Goal: Information Seeking & Learning: Learn about a topic

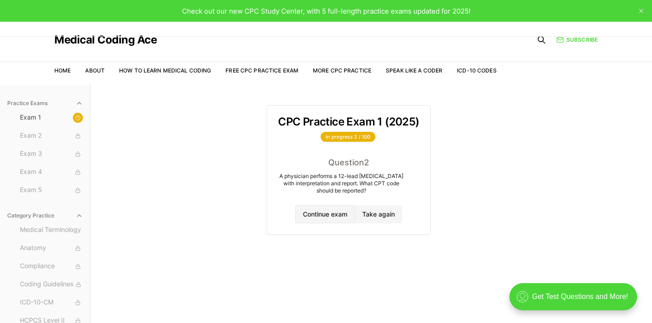
click at [324, 212] on button "Continue exam" at bounding box center [325, 214] width 60 height 18
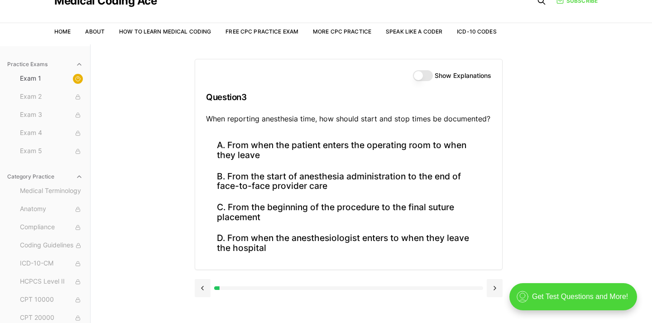
scroll to position [45, 0]
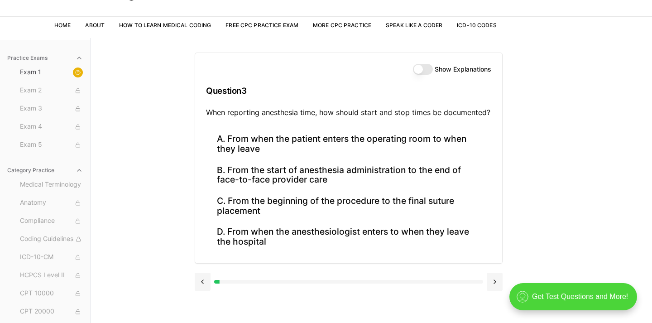
click at [430, 69] on button "Show Explanations" at bounding box center [423, 69] width 20 height 11
click at [495, 279] on button at bounding box center [495, 282] width 16 height 18
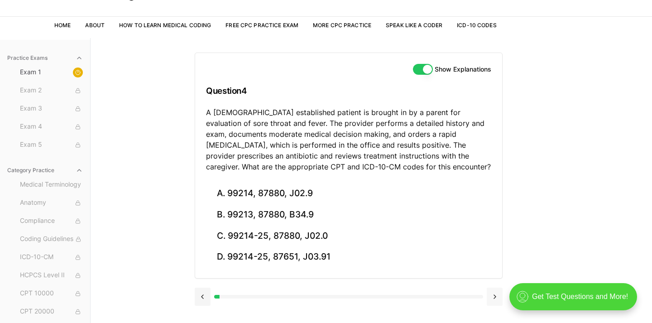
click at [495, 279] on div at bounding box center [349, 296] width 308 height 34
click at [495, 294] on button at bounding box center [495, 297] width 16 height 18
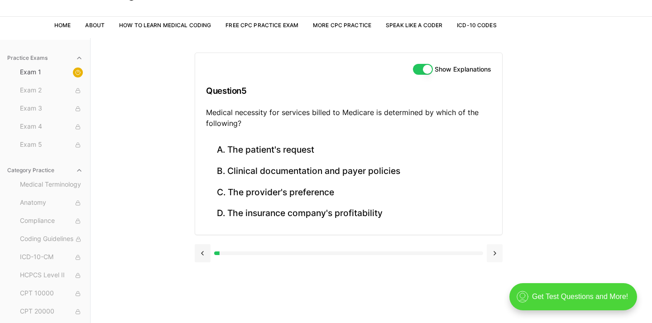
click at [497, 253] on button at bounding box center [495, 253] width 16 height 18
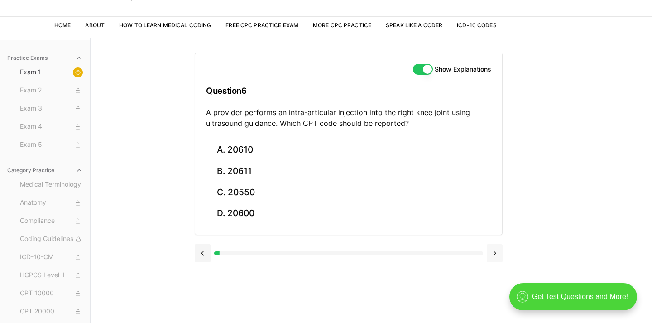
click at [497, 253] on button at bounding box center [495, 253] width 16 height 18
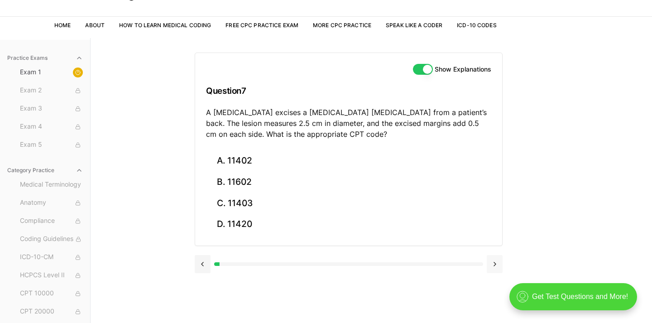
click at [497, 253] on div at bounding box center [349, 263] width 308 height 34
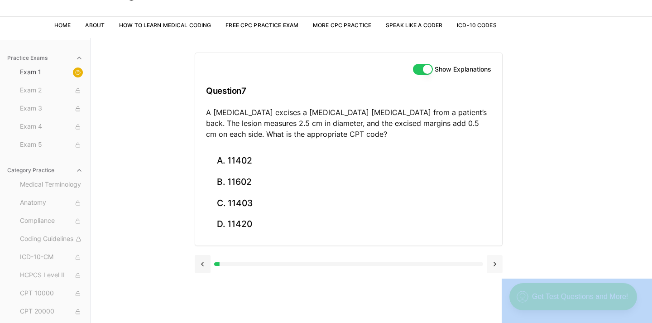
click at [497, 253] on div at bounding box center [349, 263] width 308 height 34
click at [344, 178] on button "B. 11602" at bounding box center [348, 182] width 285 height 21
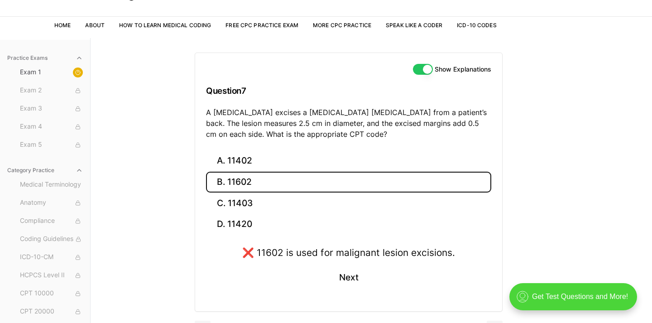
click at [545, 168] on div "Show Explanations Question 7 A [MEDICAL_DATA] excises a [MEDICAL_DATA] [MEDICAL…" at bounding box center [371, 199] width 353 height 323
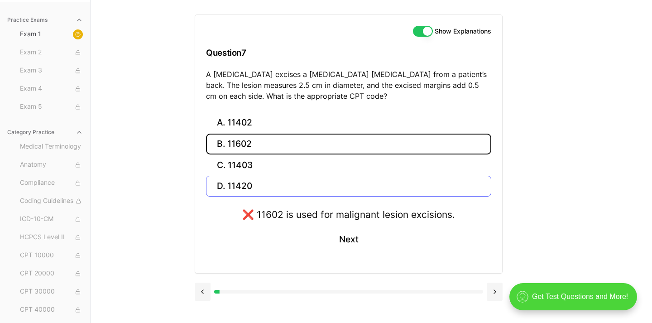
scroll to position [83, 0]
click at [491, 290] on button at bounding box center [495, 292] width 16 height 18
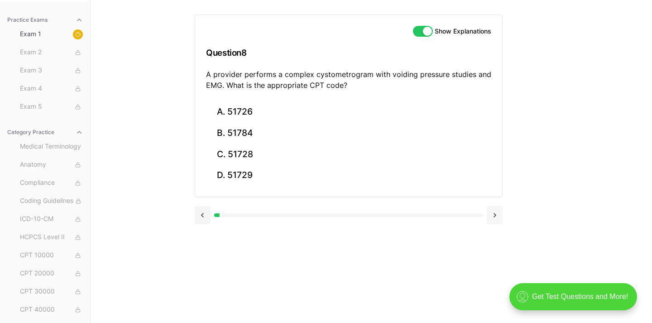
click at [500, 210] on button at bounding box center [495, 215] width 16 height 18
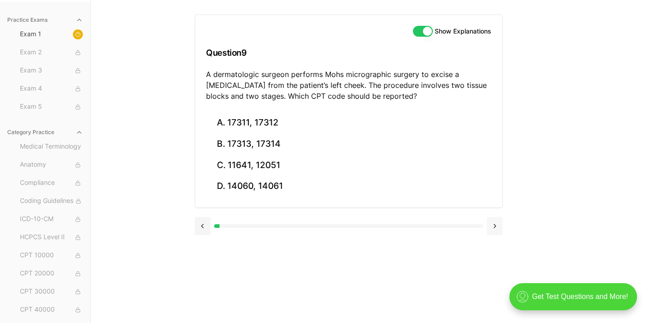
click at [491, 226] on button at bounding box center [495, 226] width 16 height 18
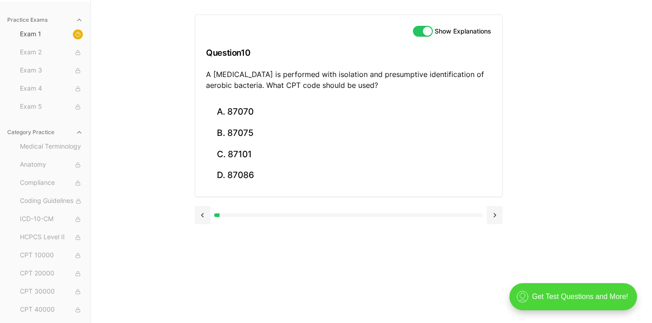
click at [491, 226] on div at bounding box center [349, 214] width 308 height 34
click at [495, 216] on button at bounding box center [495, 215] width 16 height 18
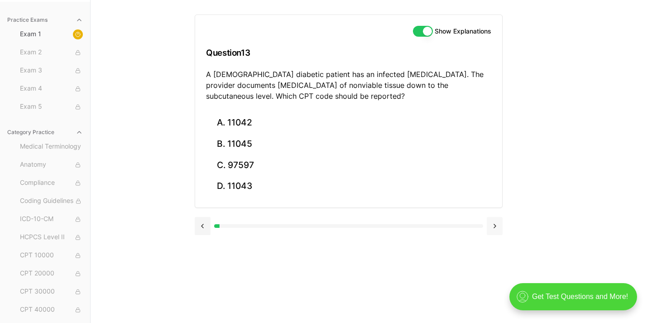
click at [495, 217] on button at bounding box center [495, 226] width 16 height 18
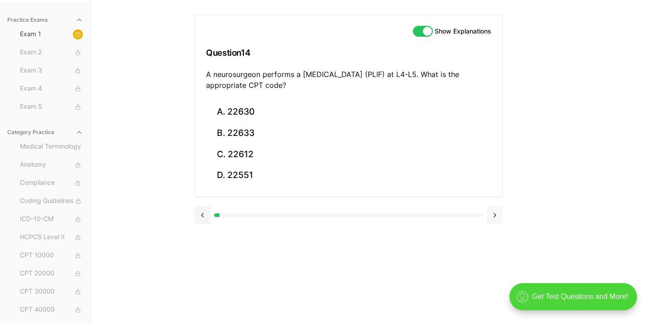
click at [495, 220] on button at bounding box center [495, 215] width 16 height 18
click at [495, 216] on button at bounding box center [495, 215] width 16 height 18
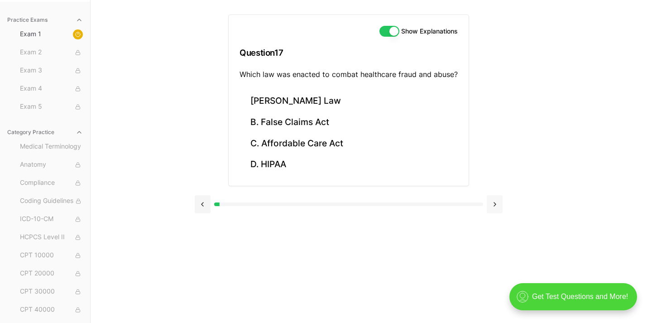
click at [495, 206] on button at bounding box center [495, 204] width 16 height 18
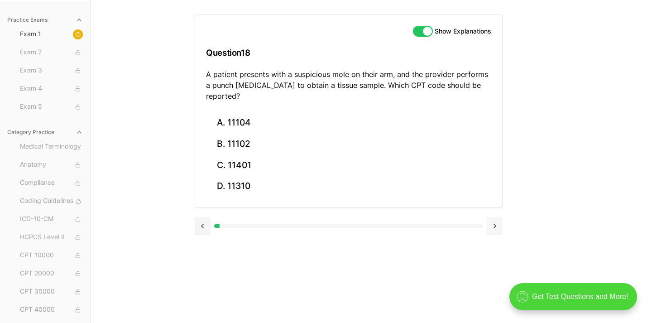
click at [495, 217] on button at bounding box center [495, 226] width 16 height 18
click at [495, 206] on div "A. S52.501A B. S52.502A C. S52.501D D. S52.502D" at bounding box center [348, 160] width 307 height 96
click at [495, 208] on div at bounding box center [349, 225] width 308 height 34
click at [495, 225] on button at bounding box center [495, 226] width 16 height 18
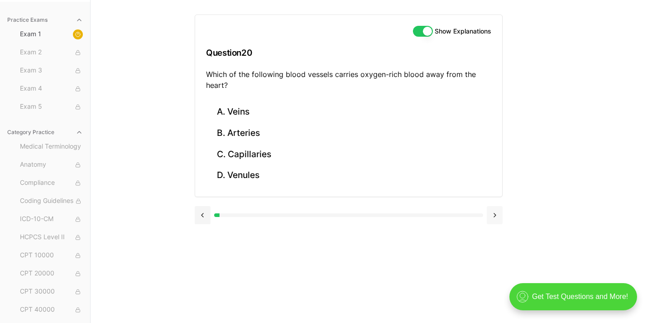
click at [497, 218] on button at bounding box center [495, 215] width 16 height 18
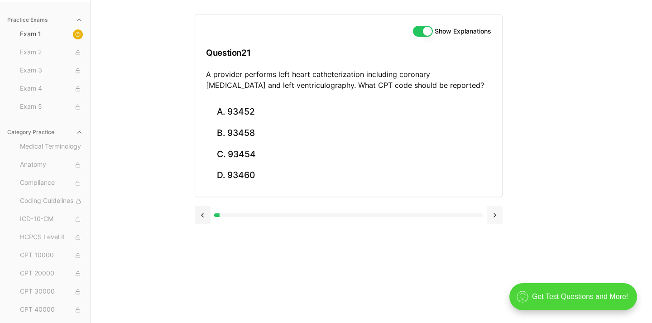
click at [497, 217] on button at bounding box center [495, 215] width 16 height 18
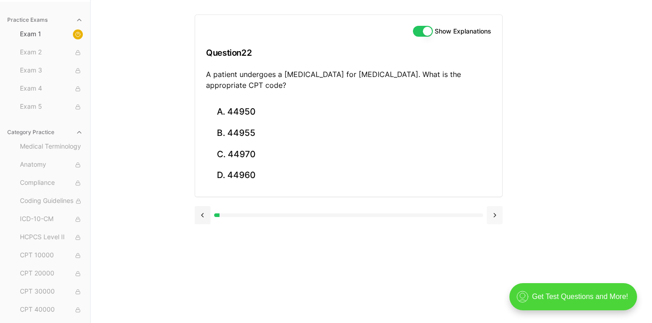
click at [497, 217] on button at bounding box center [495, 215] width 16 height 18
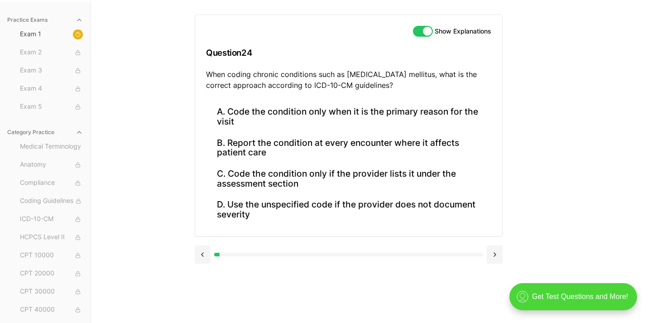
click at [497, 218] on div "A. Code the condition only when it is the primary reason for the visit B. Repor…" at bounding box center [348, 168] width 307 height 135
click at [302, 137] on button "B. Report the condition at every encounter where it affects patient care" at bounding box center [348, 147] width 285 height 31
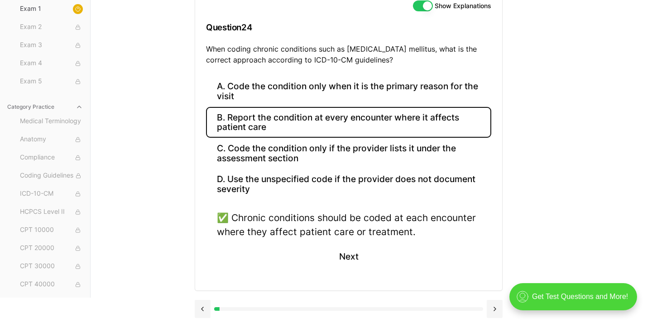
scroll to position [108, 0]
click at [500, 308] on button at bounding box center [495, 309] width 16 height 18
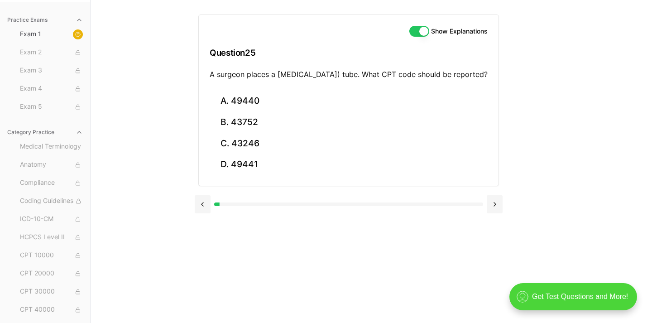
drag, startPoint x: 272, startPoint y: 218, endPoint x: 260, endPoint y: 197, distance: 24.9
click at [272, 213] on div at bounding box center [349, 204] width 308 height 18
click at [255, 112] on button "A. 49440" at bounding box center [349, 101] width 278 height 21
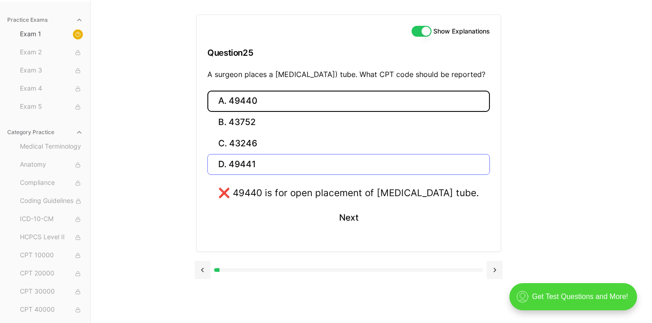
click at [220, 175] on button "D. 49441" at bounding box center [348, 164] width 283 height 21
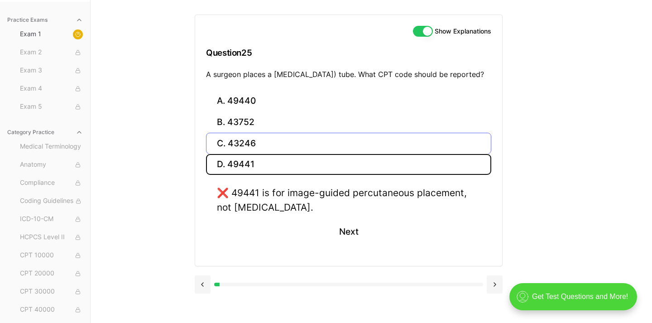
click at [250, 153] on button "C. 43246" at bounding box center [348, 143] width 285 height 21
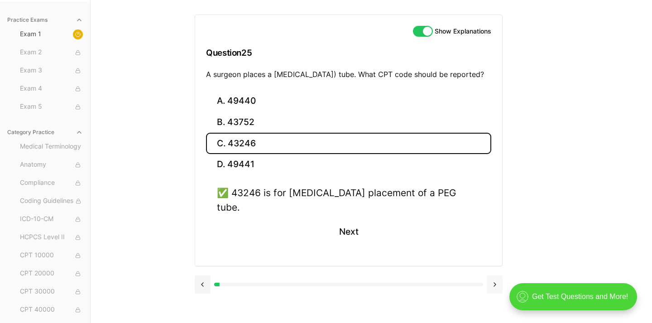
click at [495, 277] on button at bounding box center [495, 284] width 16 height 18
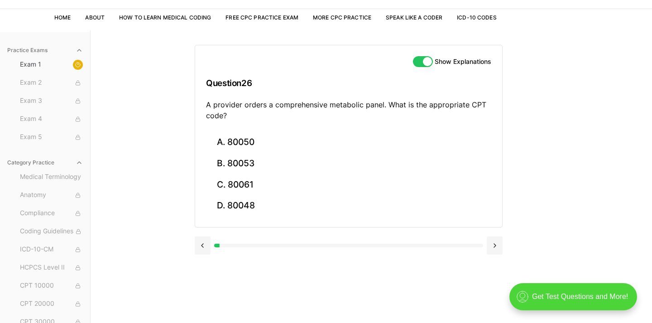
scroll to position [55, 0]
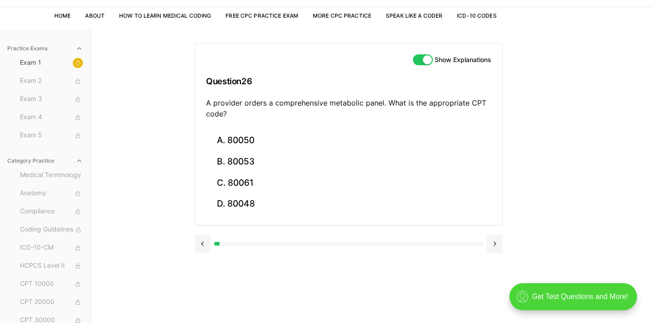
drag, startPoint x: 446, startPoint y: 135, endPoint x: 412, endPoint y: 124, distance: 35.8
click at [446, 135] on button "A. 80050" at bounding box center [348, 140] width 285 height 21
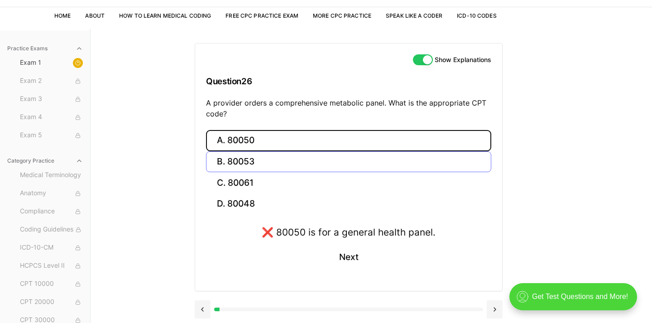
click at [311, 171] on button "B. 80053" at bounding box center [348, 161] width 285 height 21
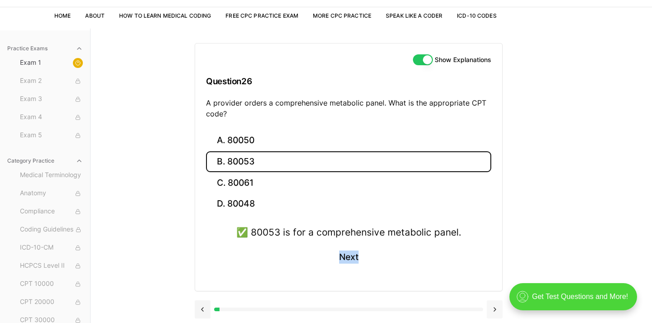
drag, startPoint x: 468, startPoint y: 230, endPoint x: 496, endPoint y: 311, distance: 85.8
click at [496, 311] on div "Show Explanations Question 26 A provider orders a comprehensive metabolic panel…" at bounding box center [349, 177] width 308 height 297
click at [535, 226] on div "Show Explanations Question 26 A provider orders a comprehensive metabolic panel…" at bounding box center [371, 190] width 353 height 323
click at [497, 305] on button at bounding box center [495, 309] width 16 height 18
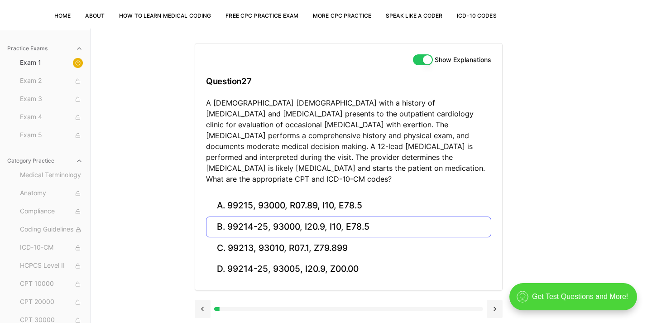
drag, startPoint x: 497, startPoint y: 305, endPoint x: 486, endPoint y: 211, distance: 95.3
click at [486, 211] on div "Show Explanations Question 27 A [DEMOGRAPHIC_DATA] [DEMOGRAPHIC_DATA] with a hi…" at bounding box center [349, 177] width 308 height 297
click at [494, 300] on button at bounding box center [495, 309] width 16 height 18
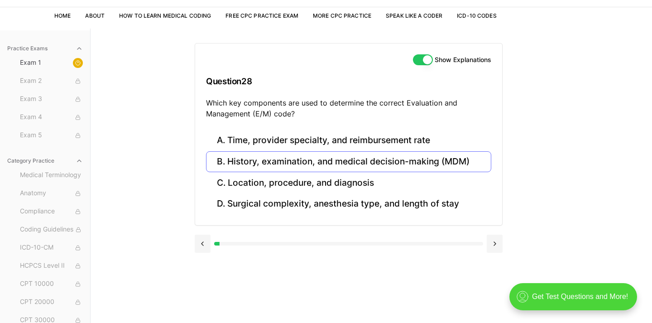
click at [421, 161] on button "B. History, examination, and medical decision-making (MDM)" at bounding box center [348, 161] width 285 height 21
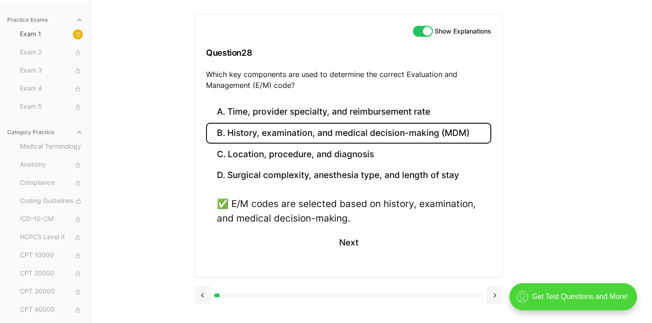
scroll to position [83, 0]
click at [496, 290] on button at bounding box center [495, 295] width 16 height 18
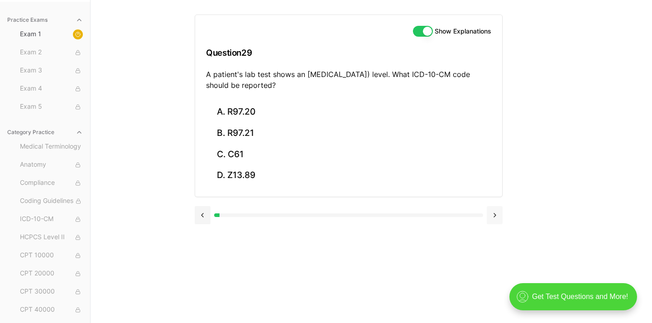
drag, startPoint x: 219, startPoint y: 315, endPoint x: 501, endPoint y: 212, distance: 299.9
click at [501, 212] on div "Show Explanations Question 29 A patient's lab test shows an [MEDICAL_DATA]) lev…" at bounding box center [371, 161] width 353 height 323
click at [494, 213] on button at bounding box center [495, 215] width 16 height 18
